Goal: Task Accomplishment & Management: Use online tool/utility

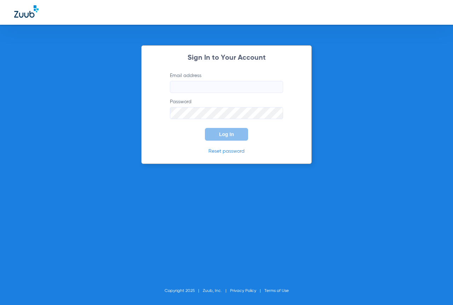
type input "[EMAIL_ADDRESS][DOMAIN_NAME]"
click at [216, 134] on button "Log In" at bounding box center [226, 134] width 43 height 13
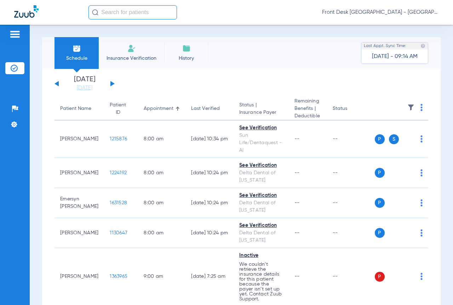
drag, startPoint x: 88, startPoint y: 86, endPoint x: 95, endPoint y: 100, distance: 16.1
click at [88, 86] on link "[DATE]" at bounding box center [84, 88] width 42 height 7
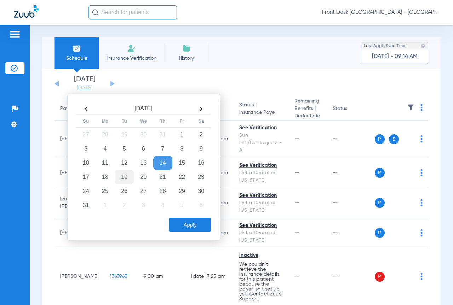
click at [128, 174] on td "19" at bounding box center [124, 177] width 19 height 14
click at [196, 224] on button "Apply" at bounding box center [190, 225] width 42 height 14
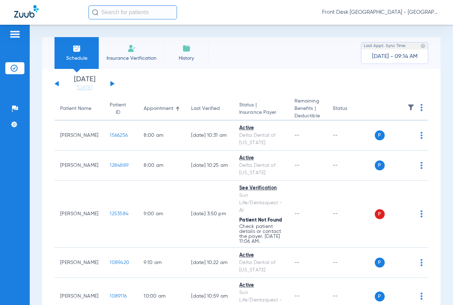
click at [407, 108] on img at bounding box center [410, 107] width 7 height 7
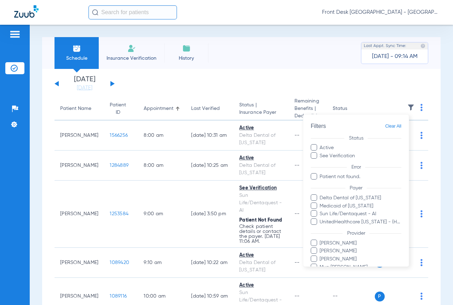
scroll to position [33, 0]
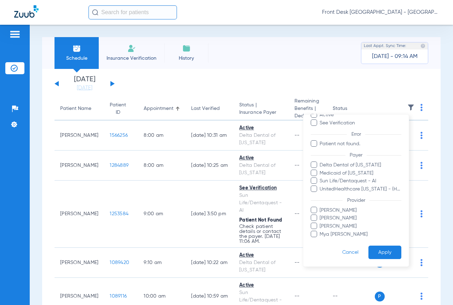
click at [339, 227] on span "[PERSON_NAME]" at bounding box center [360, 226] width 82 height 7
click at [321, 231] on input "[PERSON_NAME]" at bounding box center [321, 231] width 0 height 0
click at [385, 258] on button "Apply" at bounding box center [384, 253] width 33 height 14
